Goal: Information Seeking & Learning: Learn about a topic

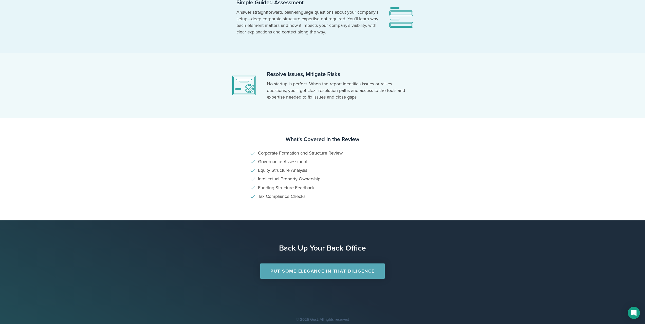
scroll to position [217, 0]
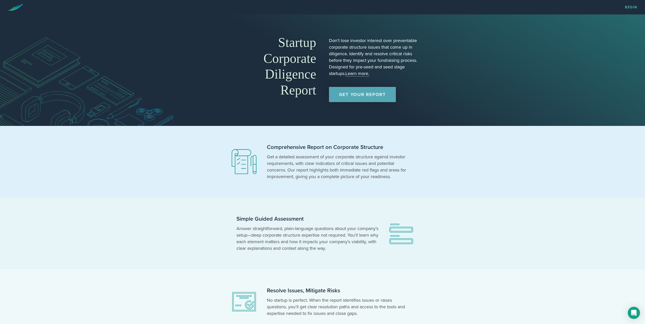
drag, startPoint x: 445, startPoint y: 16, endPoint x: 437, endPoint y: 27, distance: 13.5
